Goal: Information Seeking & Learning: Understand process/instructions

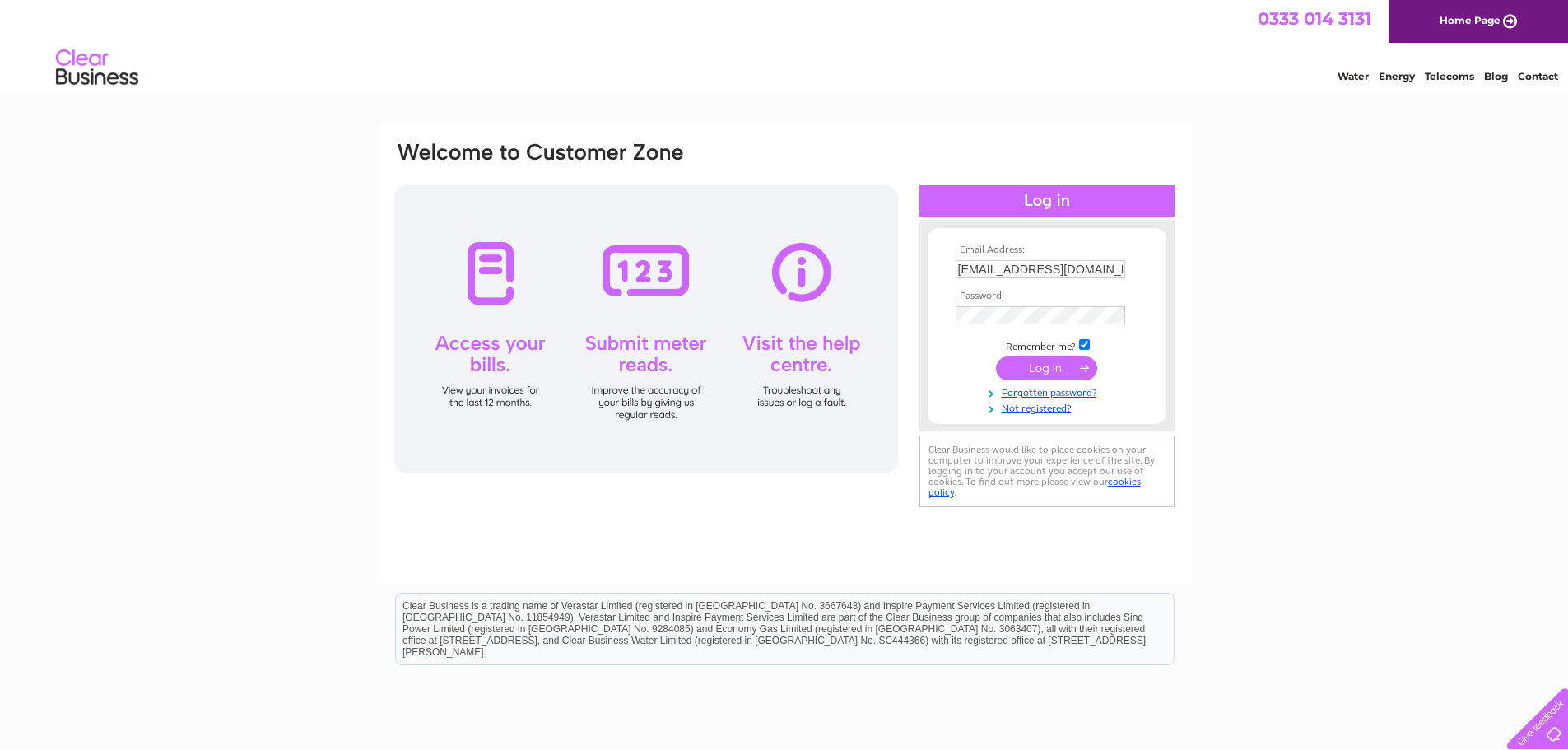
click at [1063, 368] on input "submit" at bounding box center [1047, 368] width 101 height 23
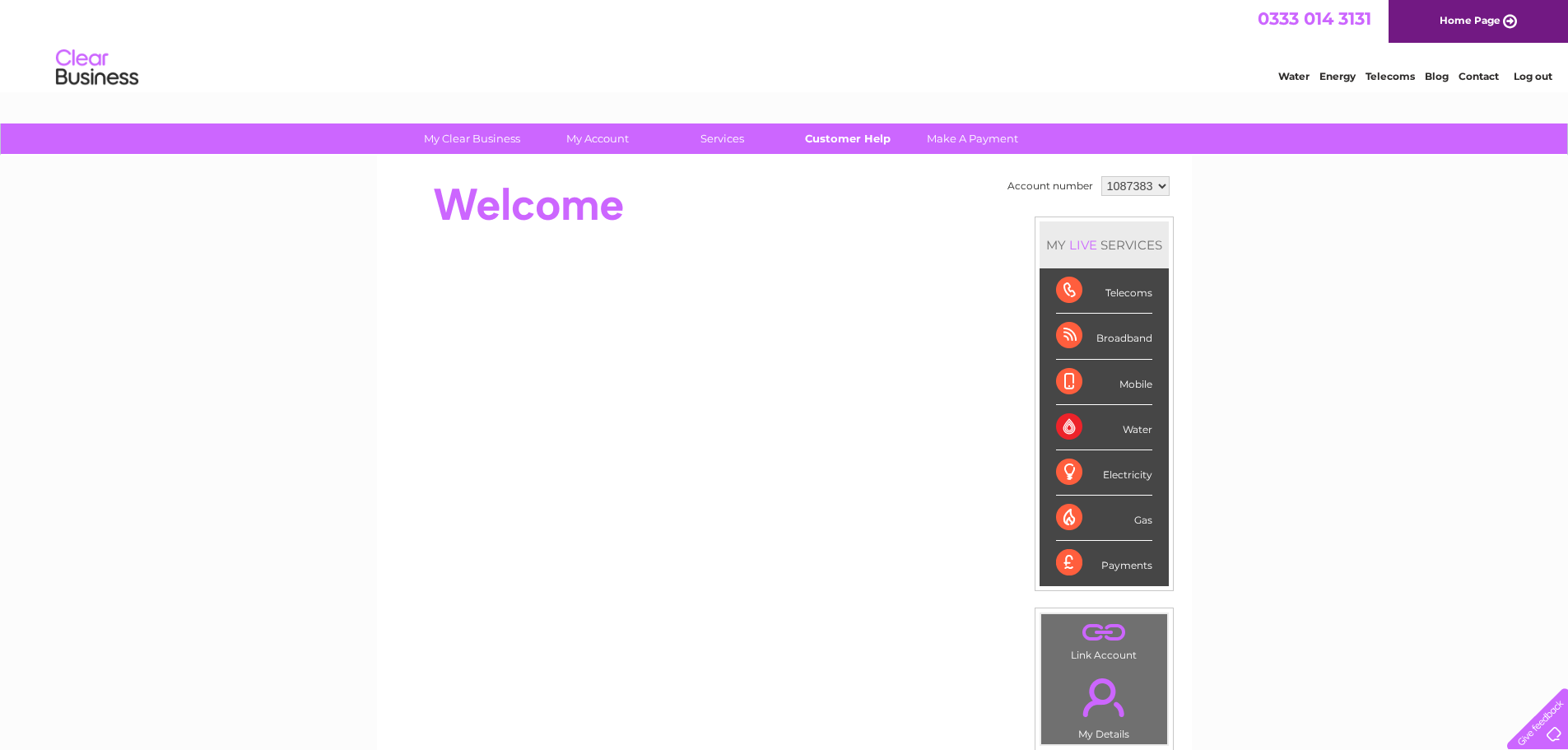
click at [854, 138] on link "Customer Help" at bounding box center [847, 138] width 136 height 31
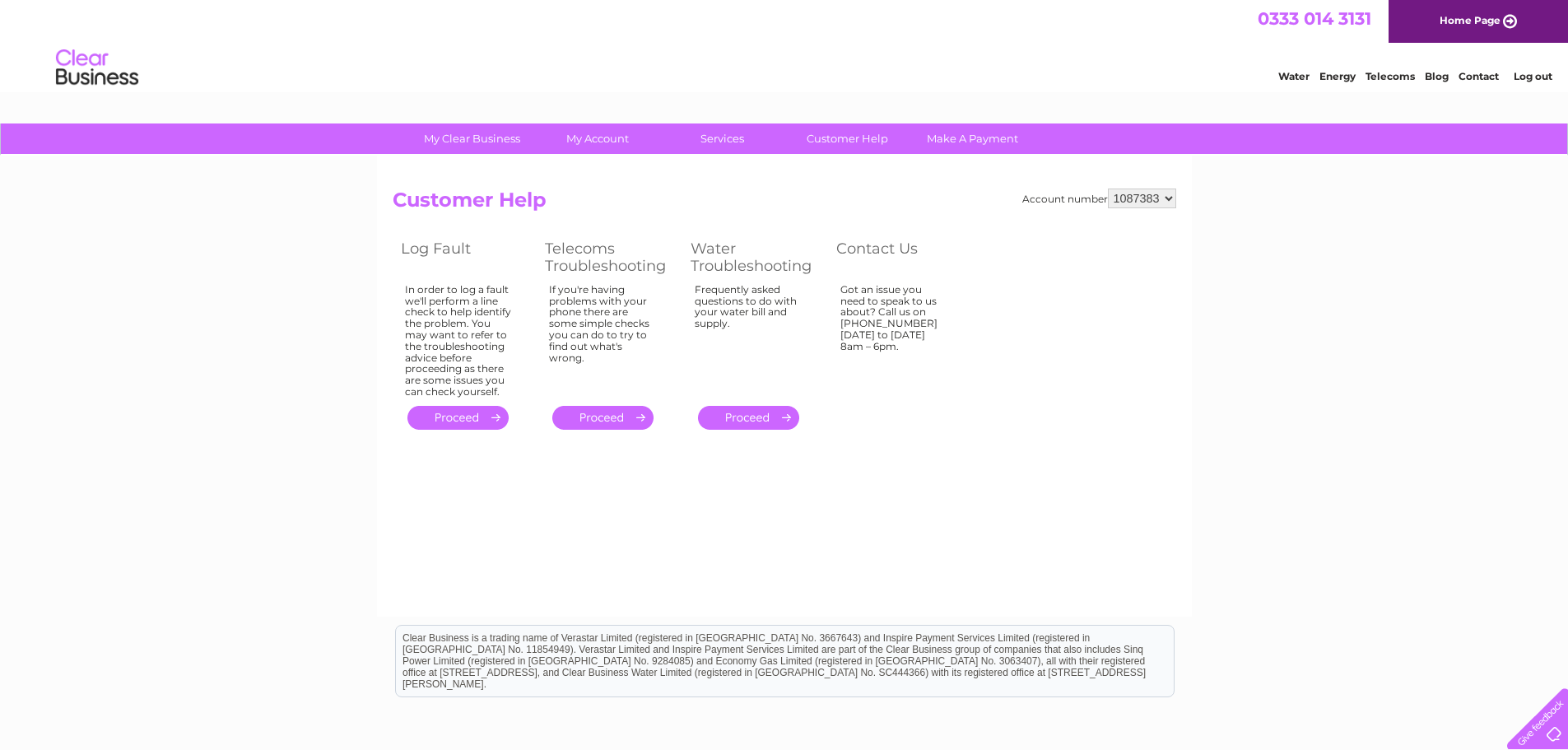
click at [633, 413] on link "." at bounding box center [603, 418] width 101 height 24
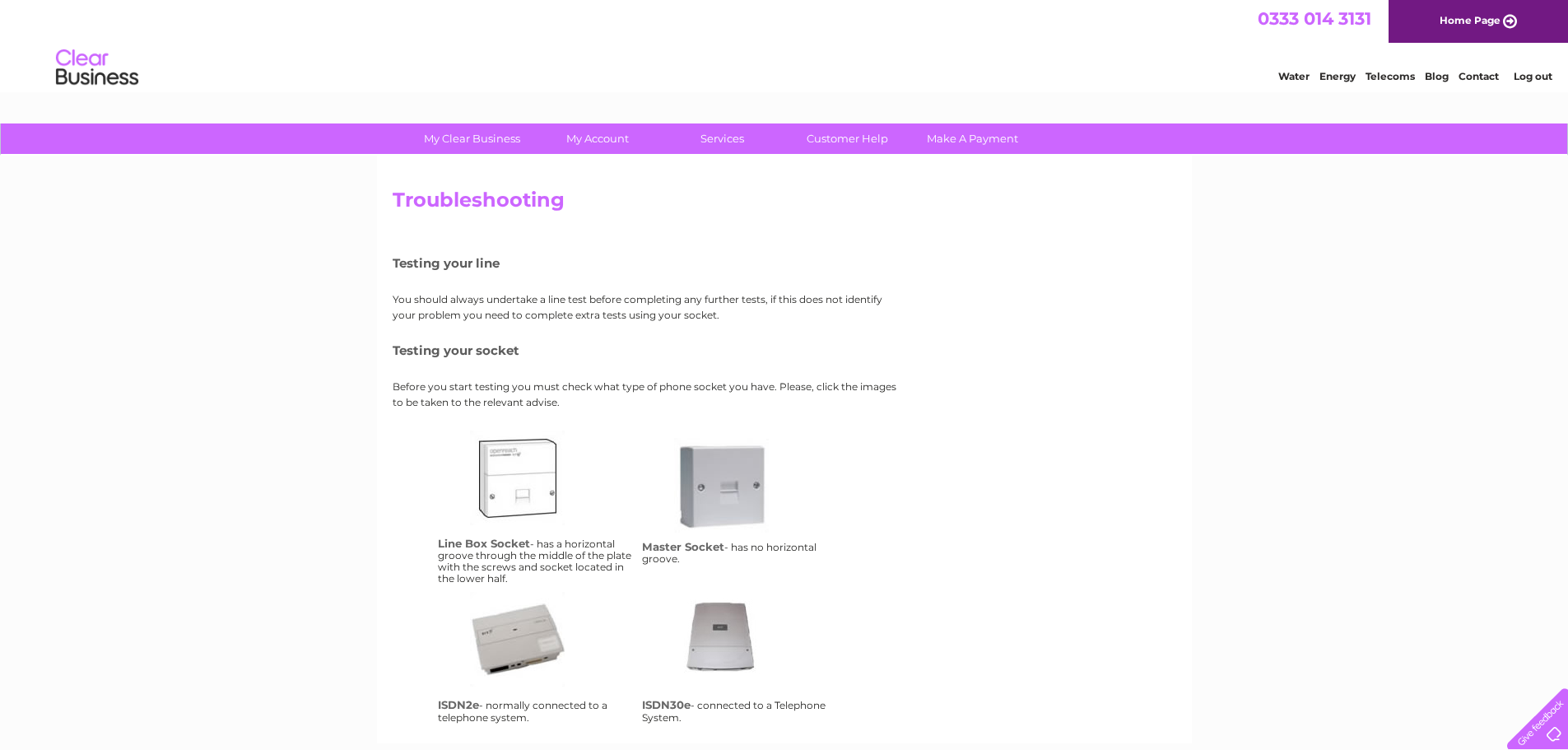
click at [1393, 75] on link "Telecoms" at bounding box center [1390, 75] width 50 height 12
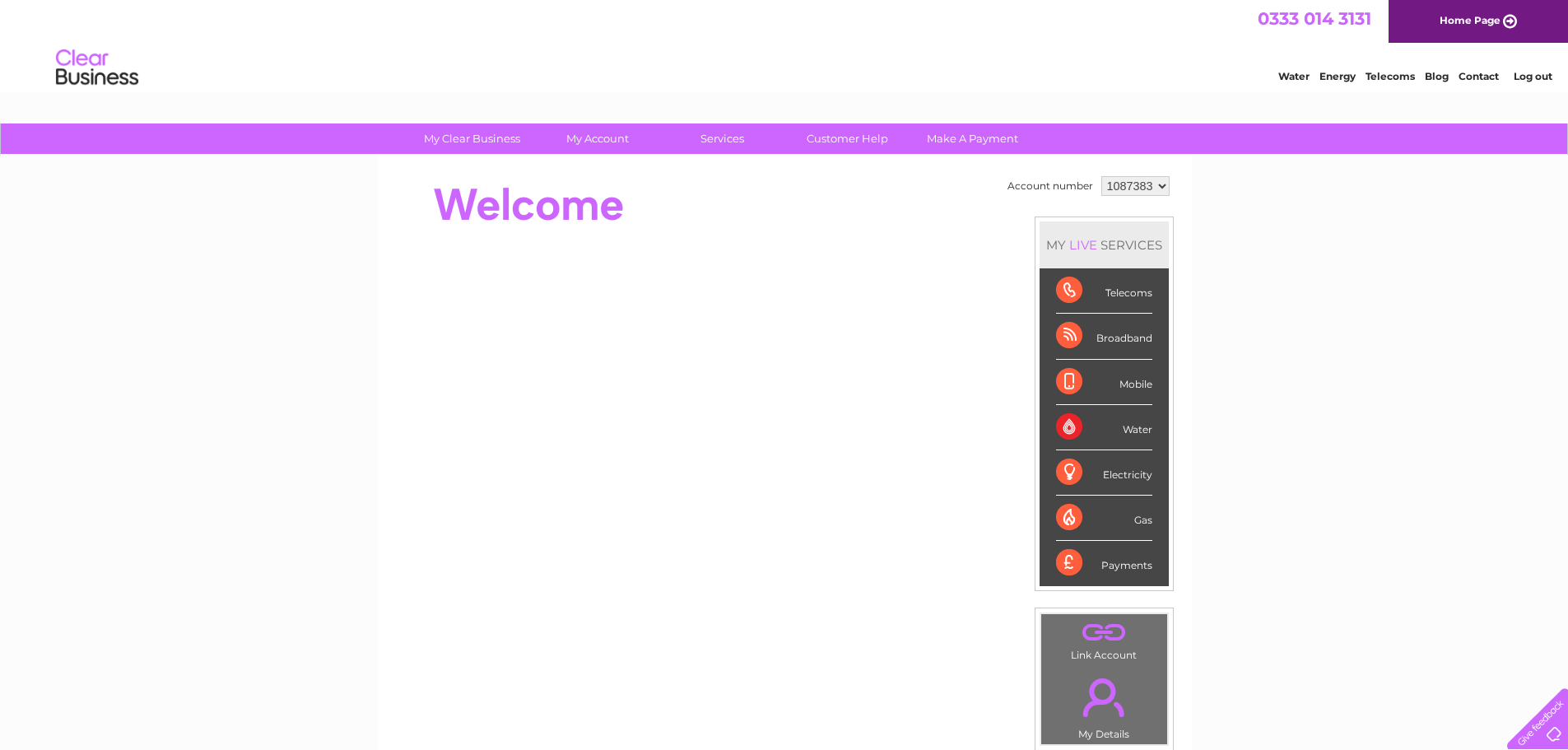
scroll to position [247, 0]
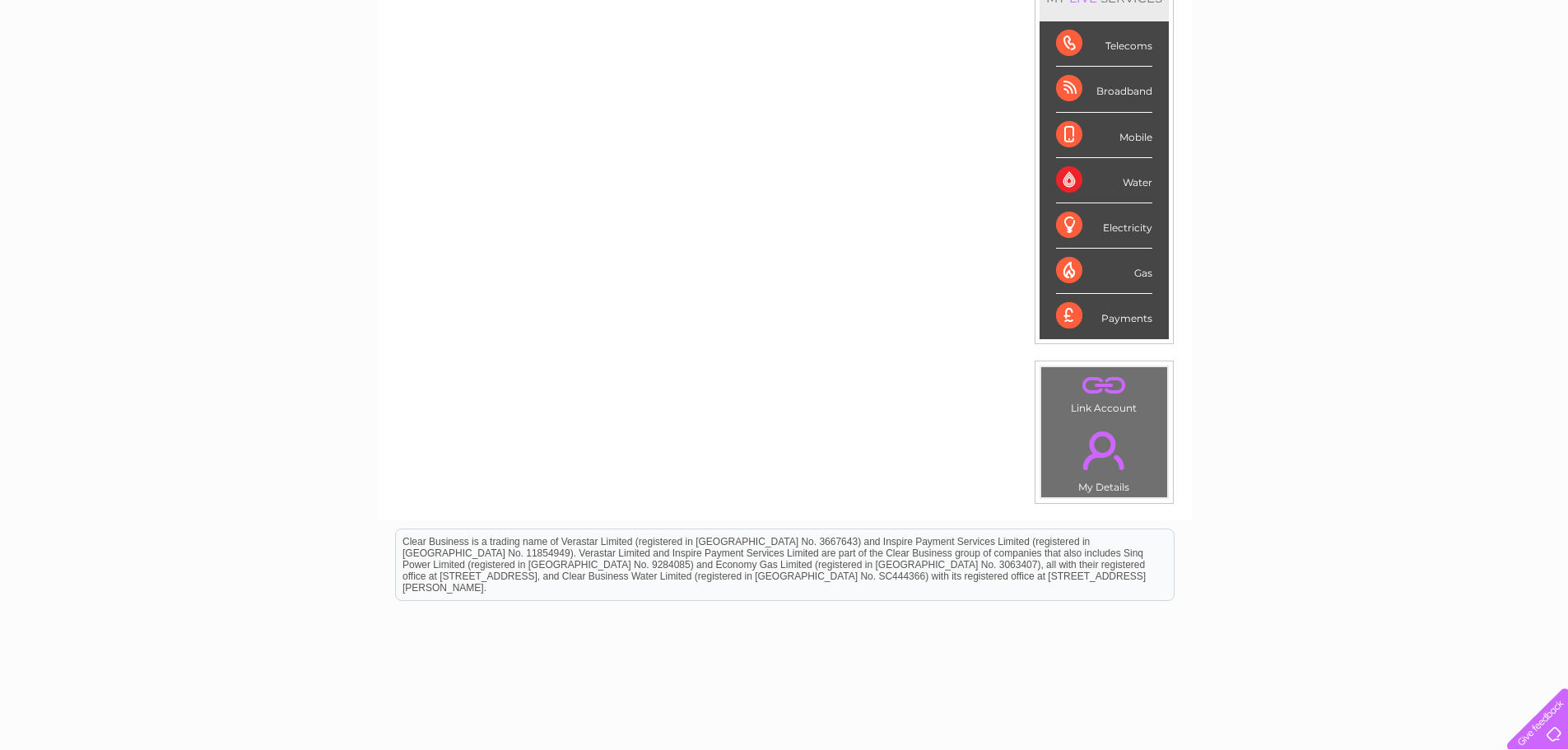
click at [1060, 311] on div "Payments" at bounding box center [1104, 316] width 96 height 45
click at [1067, 312] on div "Payments" at bounding box center [1104, 316] width 96 height 45
click at [1146, 323] on div "Payments" at bounding box center [1104, 316] width 96 height 45
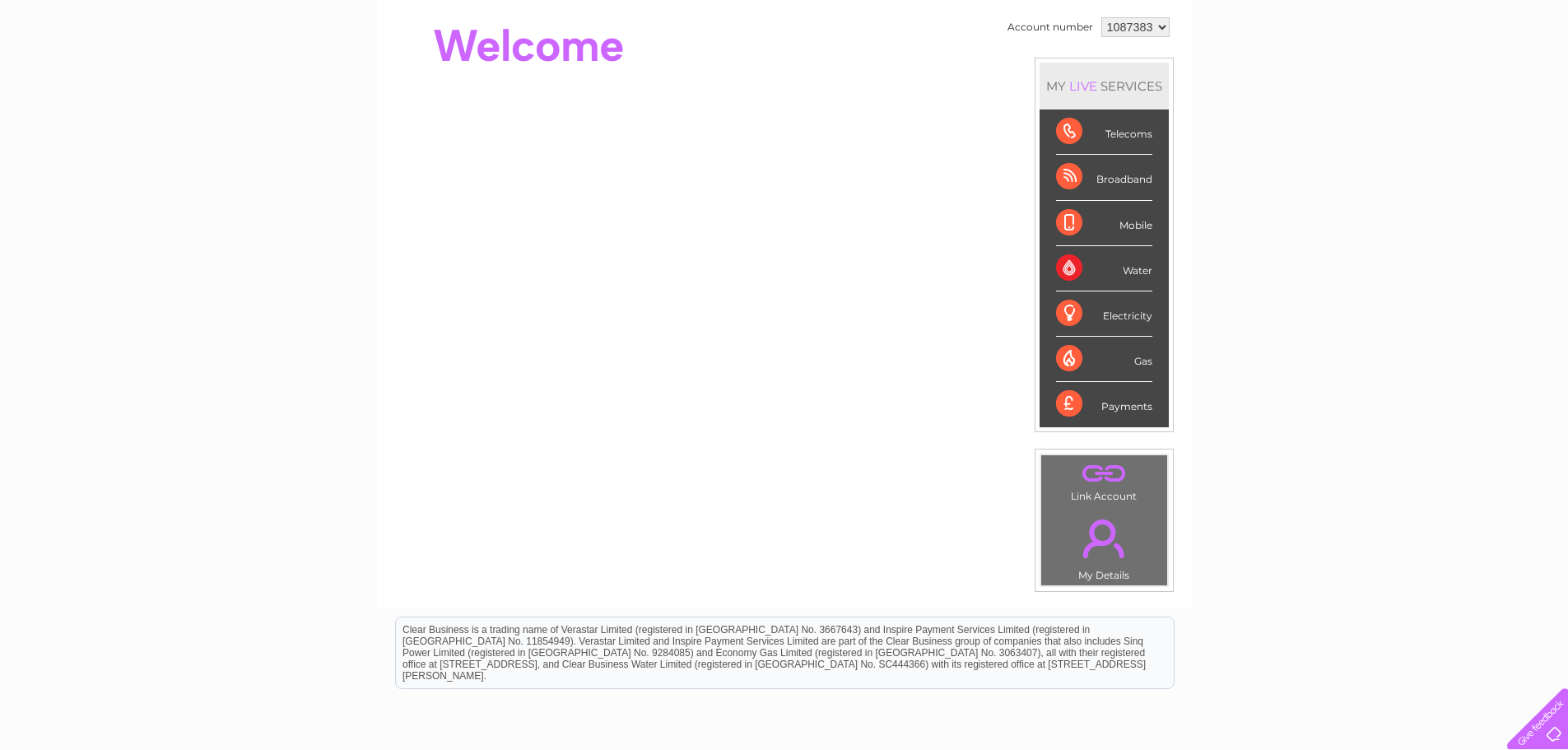
scroll to position [82, 0]
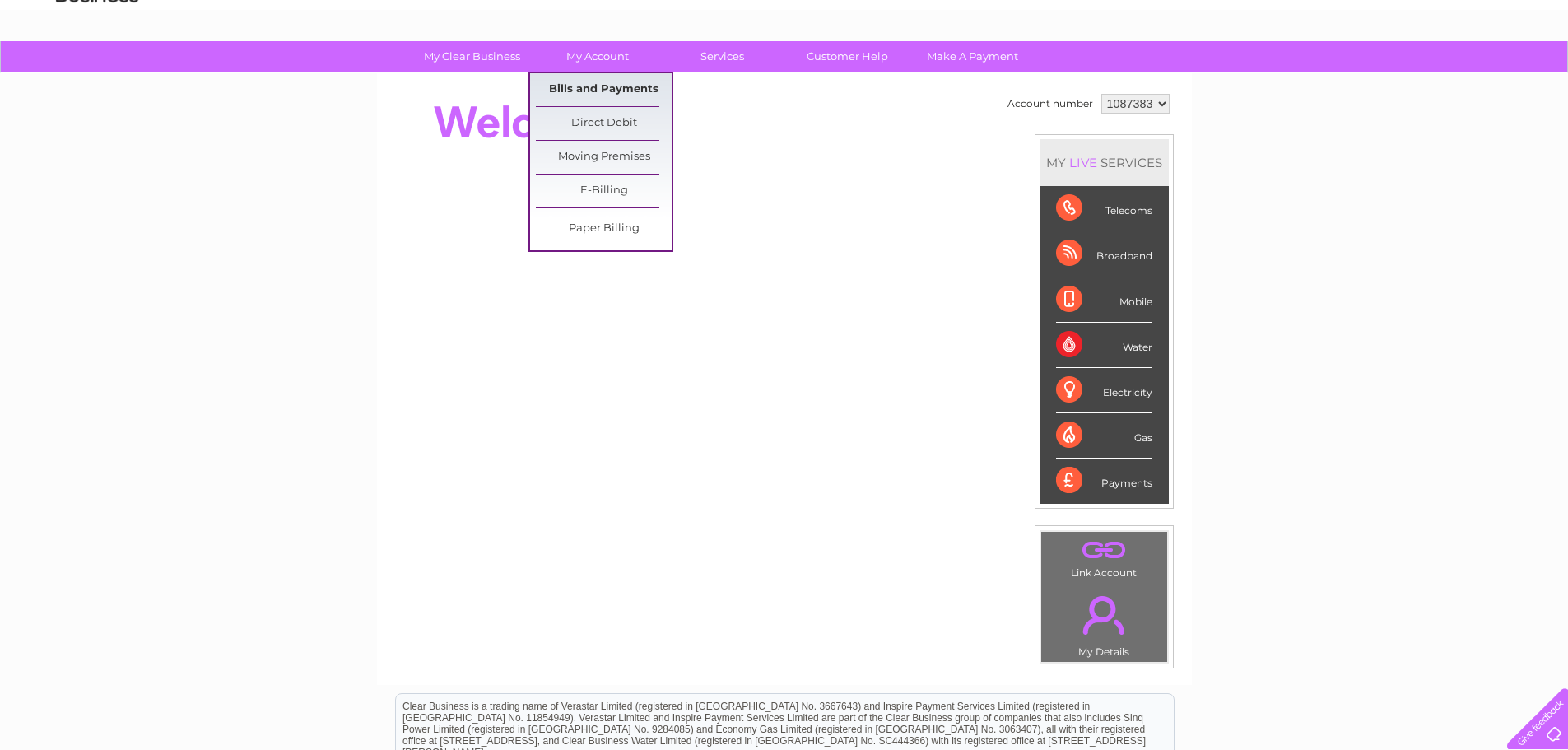
click at [600, 86] on link "Bills and Payments" at bounding box center [604, 89] width 136 height 33
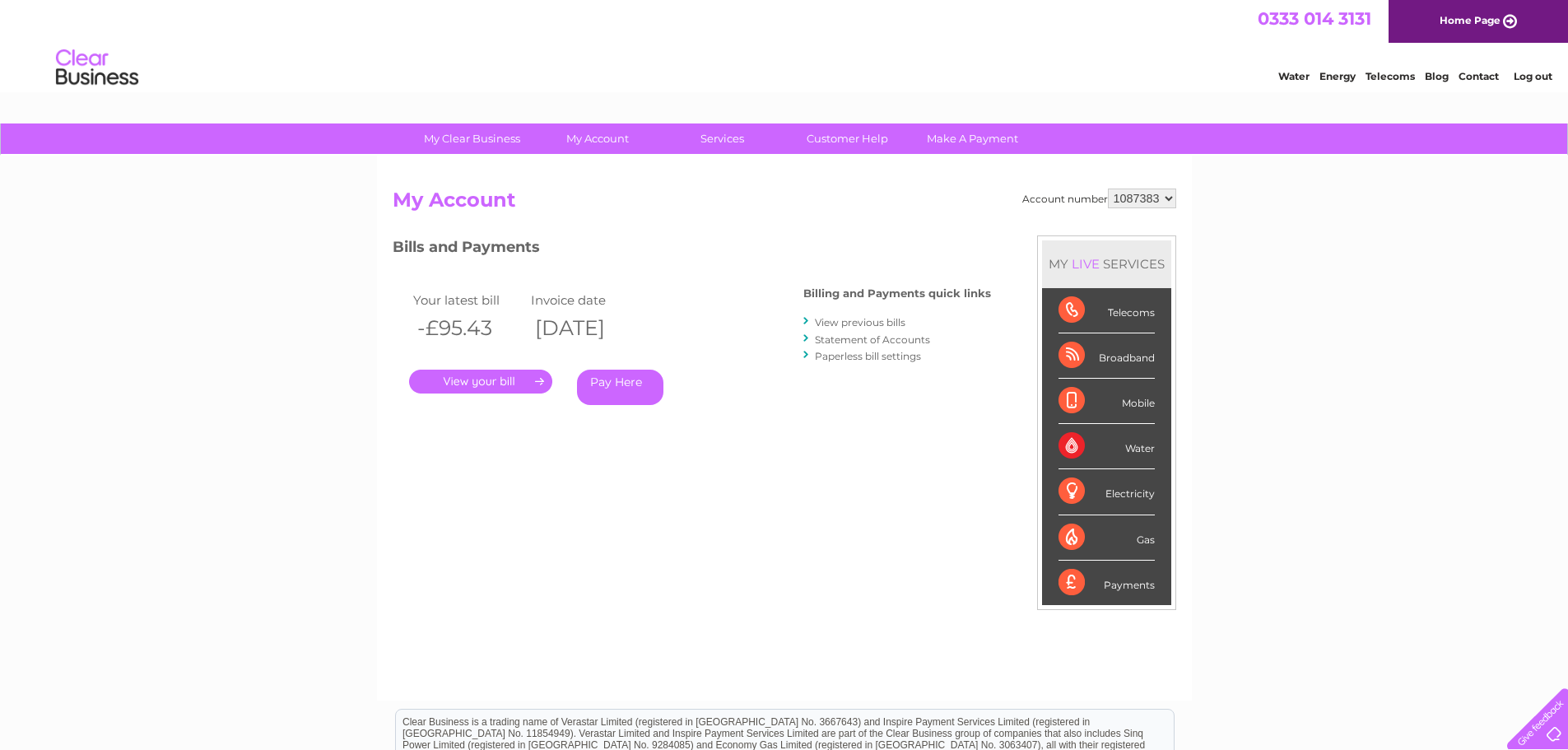
click at [1536, 77] on link "Log out" at bounding box center [1532, 75] width 39 height 12
